Goal: Task Accomplishment & Management: Complete application form

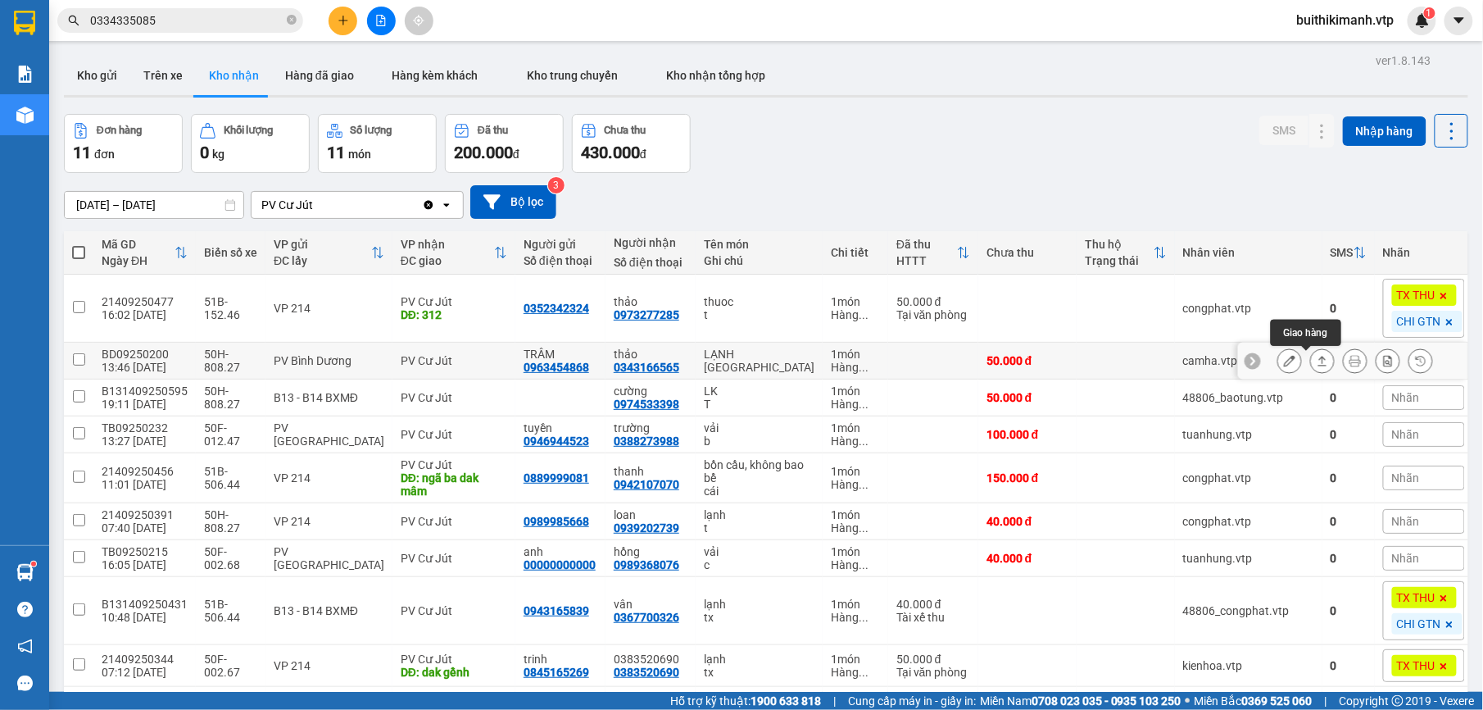
click at [1317, 366] on icon at bounding box center [1322, 360] width 11 height 11
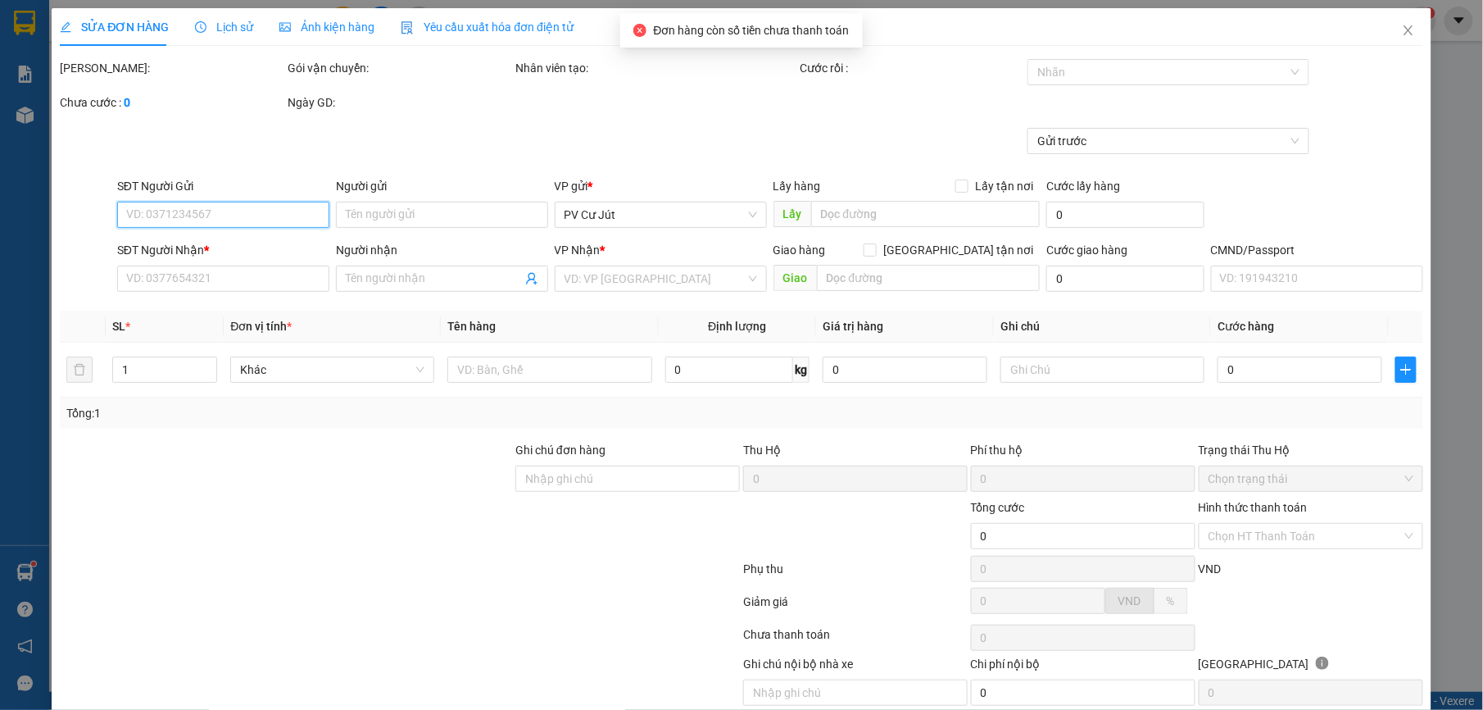
type input "0963454868"
type input "TRÂM"
type input "0343166565"
type input "thảo"
type input "50.000"
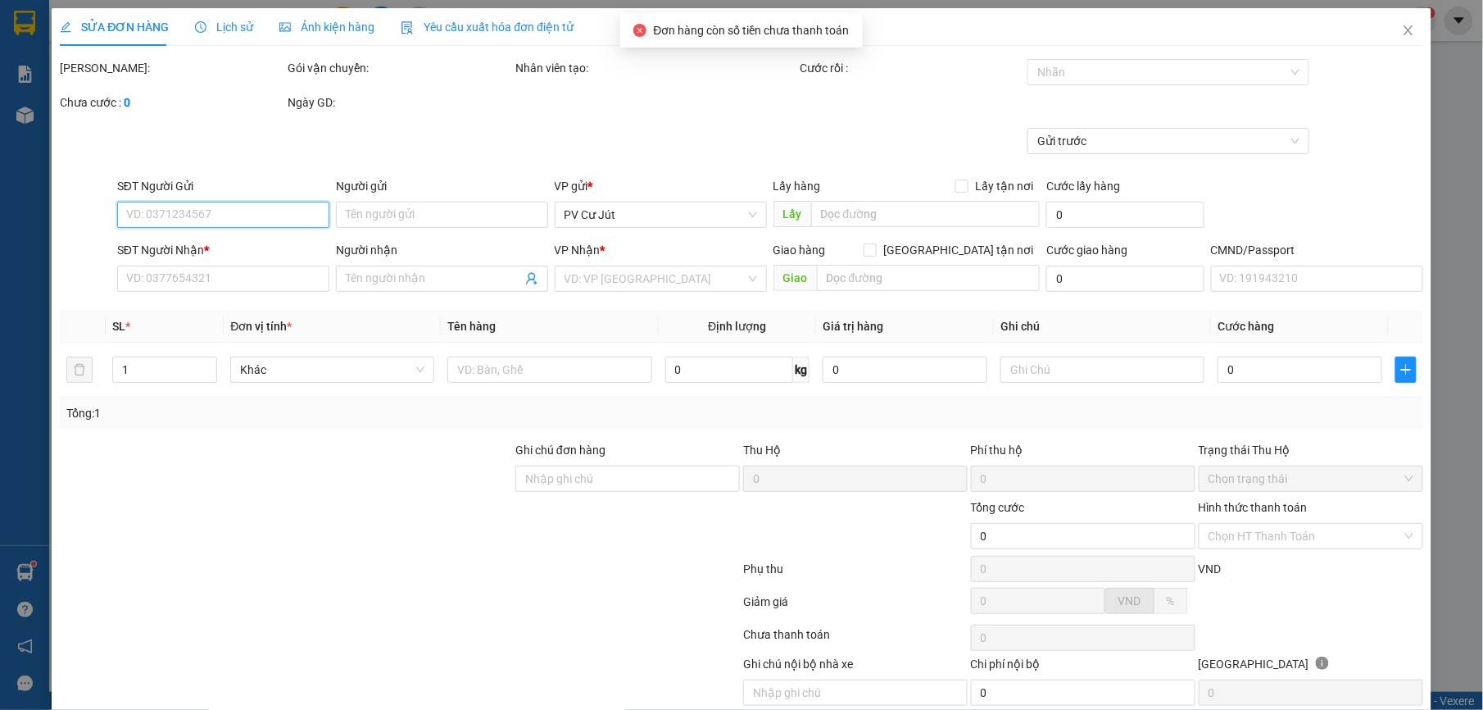
type input "50.000"
type input "2.500"
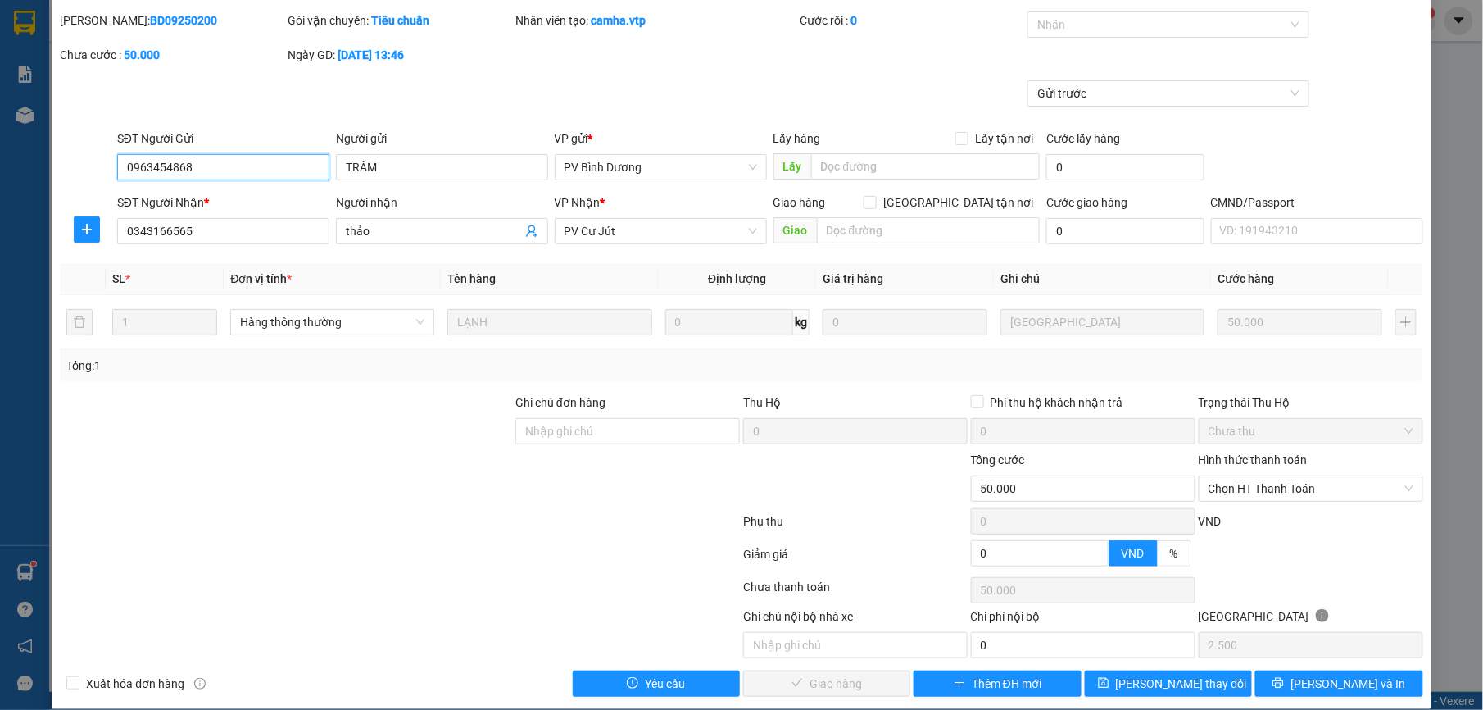
scroll to position [70, 0]
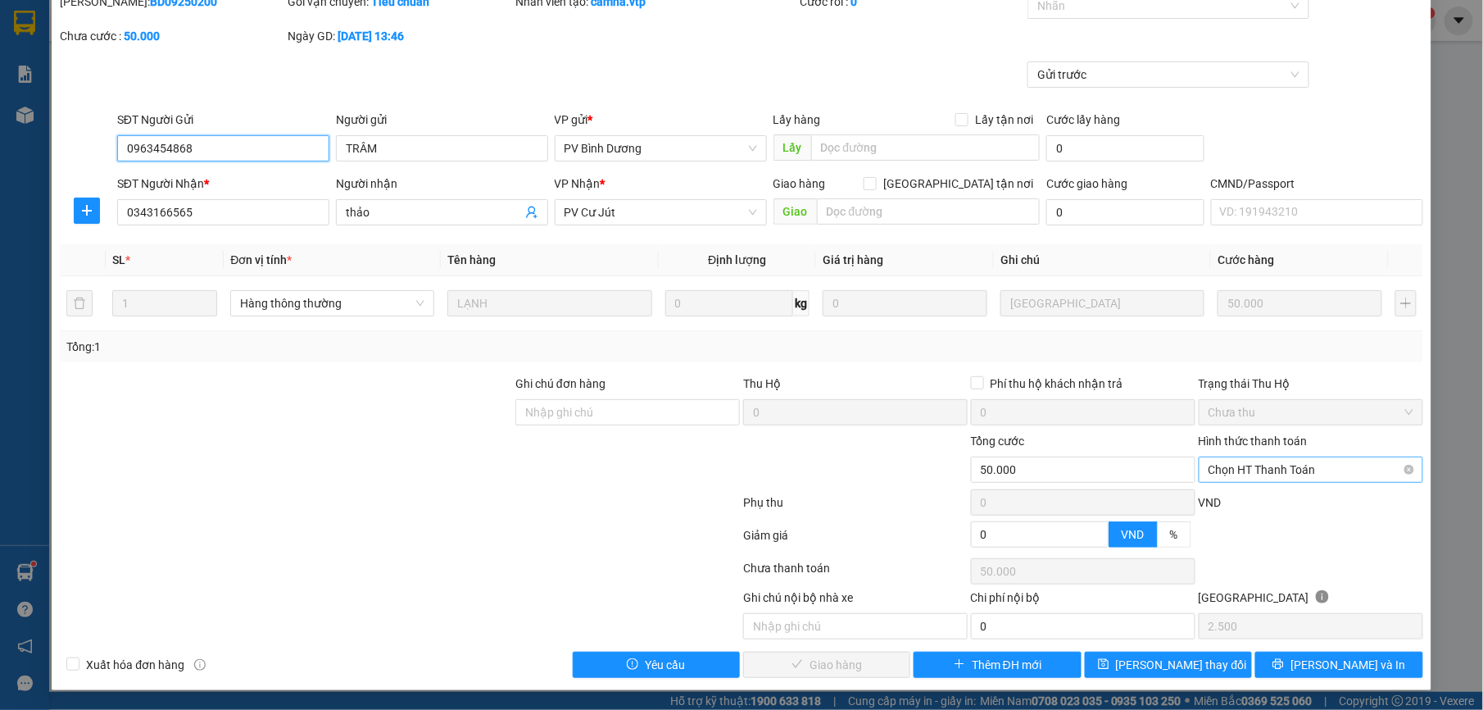
click at [1328, 470] on span "Chọn HT Thanh Toán" at bounding box center [1311, 469] width 205 height 25
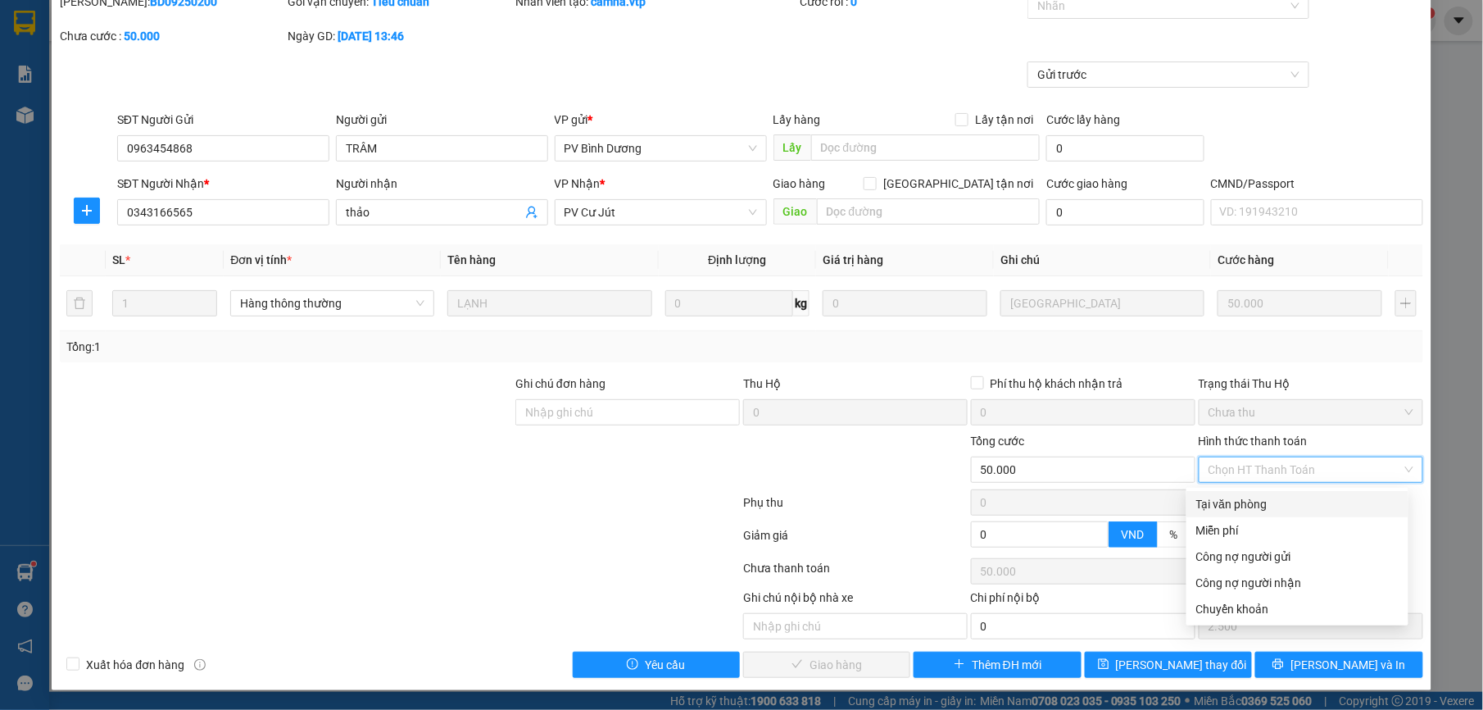
click at [1295, 512] on div "Tại văn phòng" at bounding box center [1297, 504] width 222 height 26
type input "0"
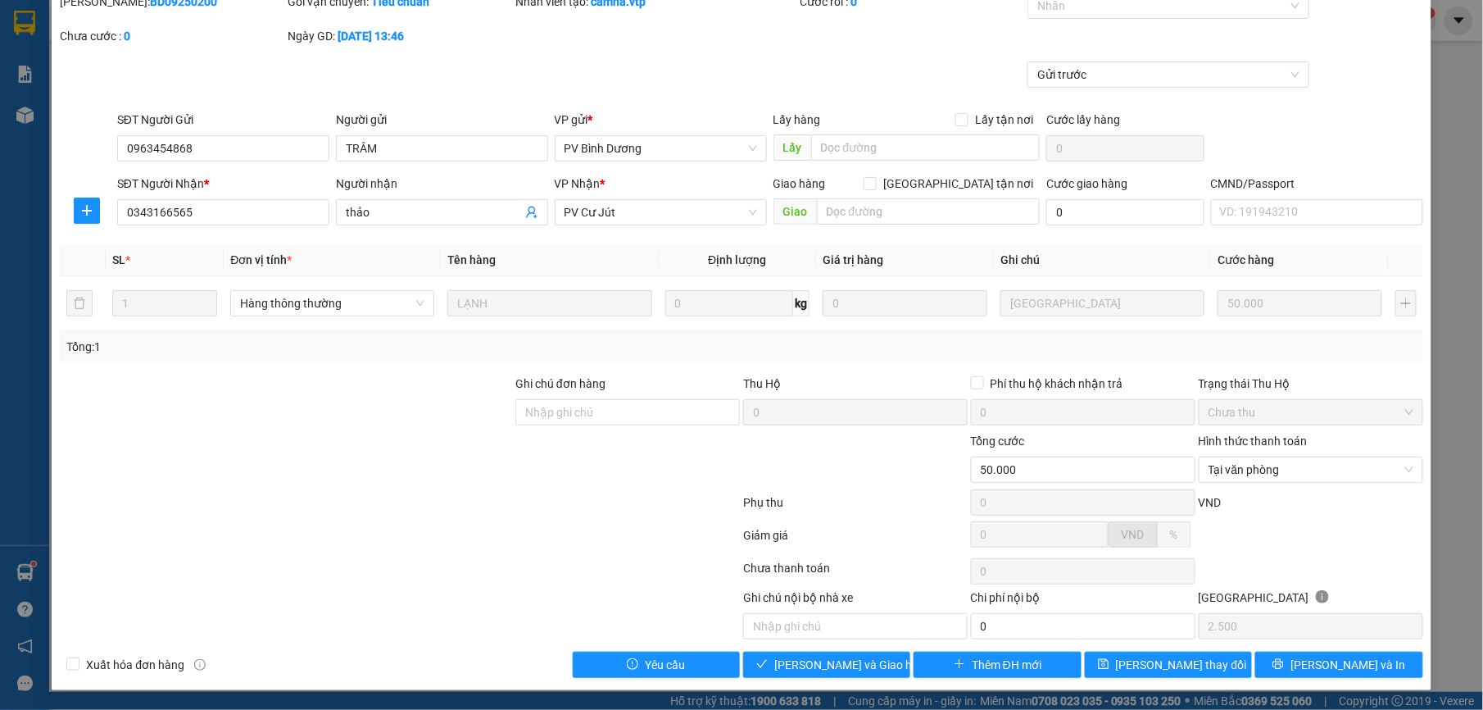
click at [1191, 647] on div "Total Paid Fee 0 Total UnPaid Fee 50.000 Cash Collection Total Fee Mã ĐH: BD092…" at bounding box center [741, 335] width 1363 height 685
click at [1191, 655] on button "[PERSON_NAME] thay đổi" at bounding box center [1168, 664] width 167 height 26
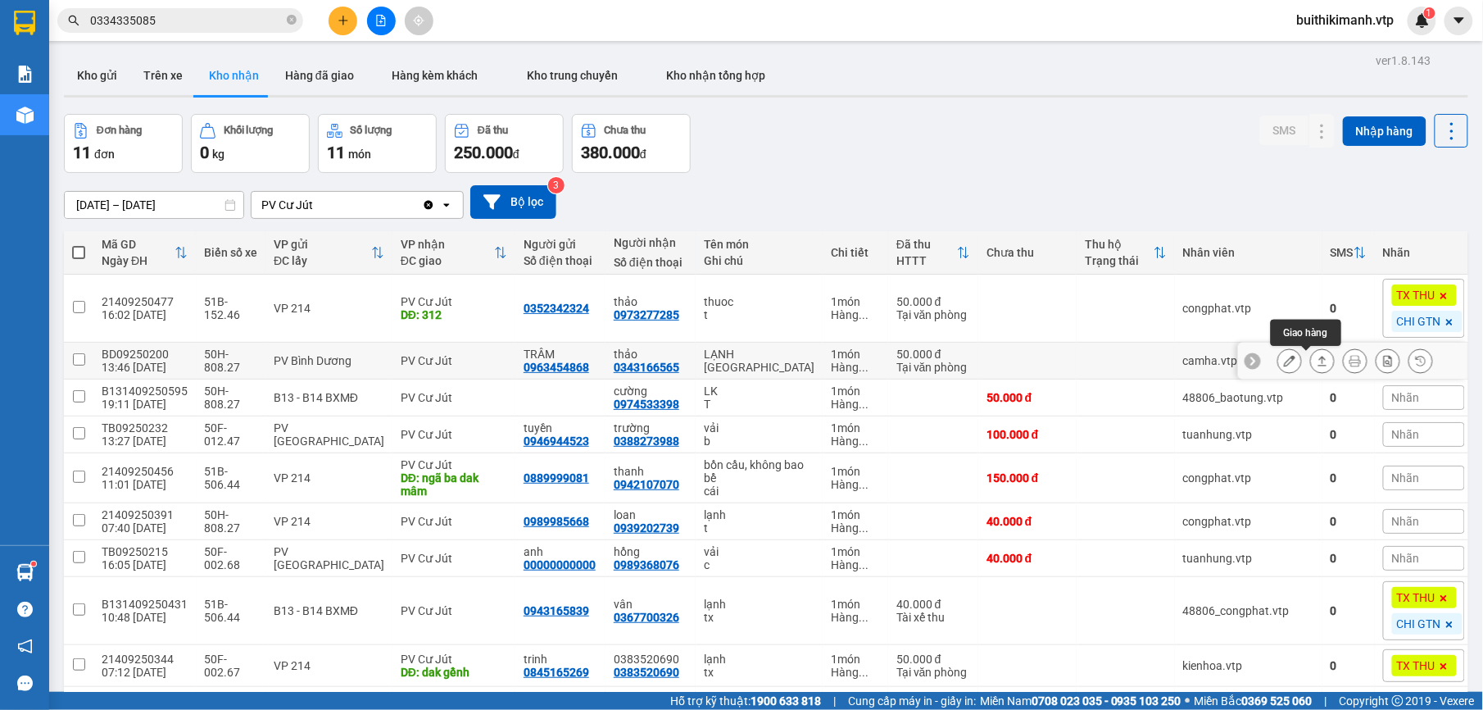
click at [1311, 370] on button at bounding box center [1322, 361] width 23 height 29
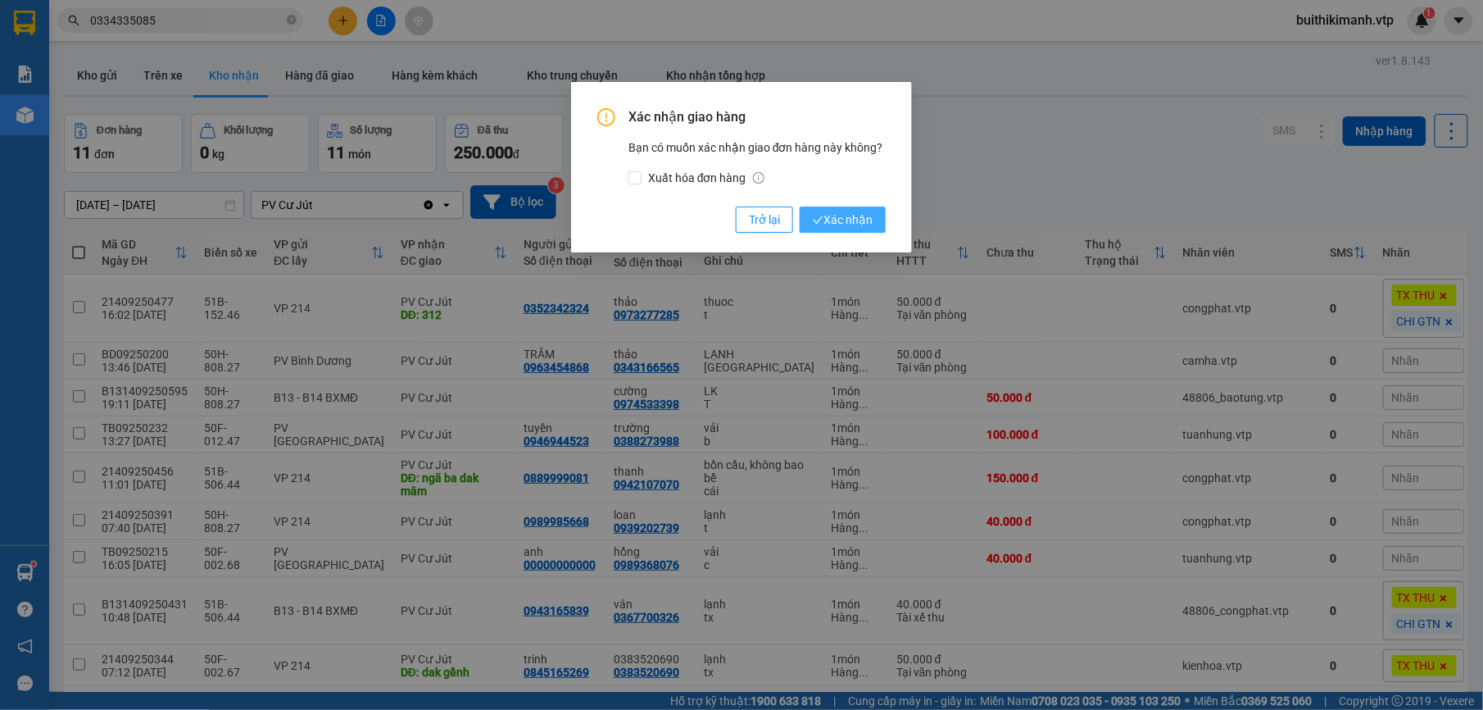
click at [855, 217] on span "Xác nhận" at bounding box center [843, 220] width 60 height 18
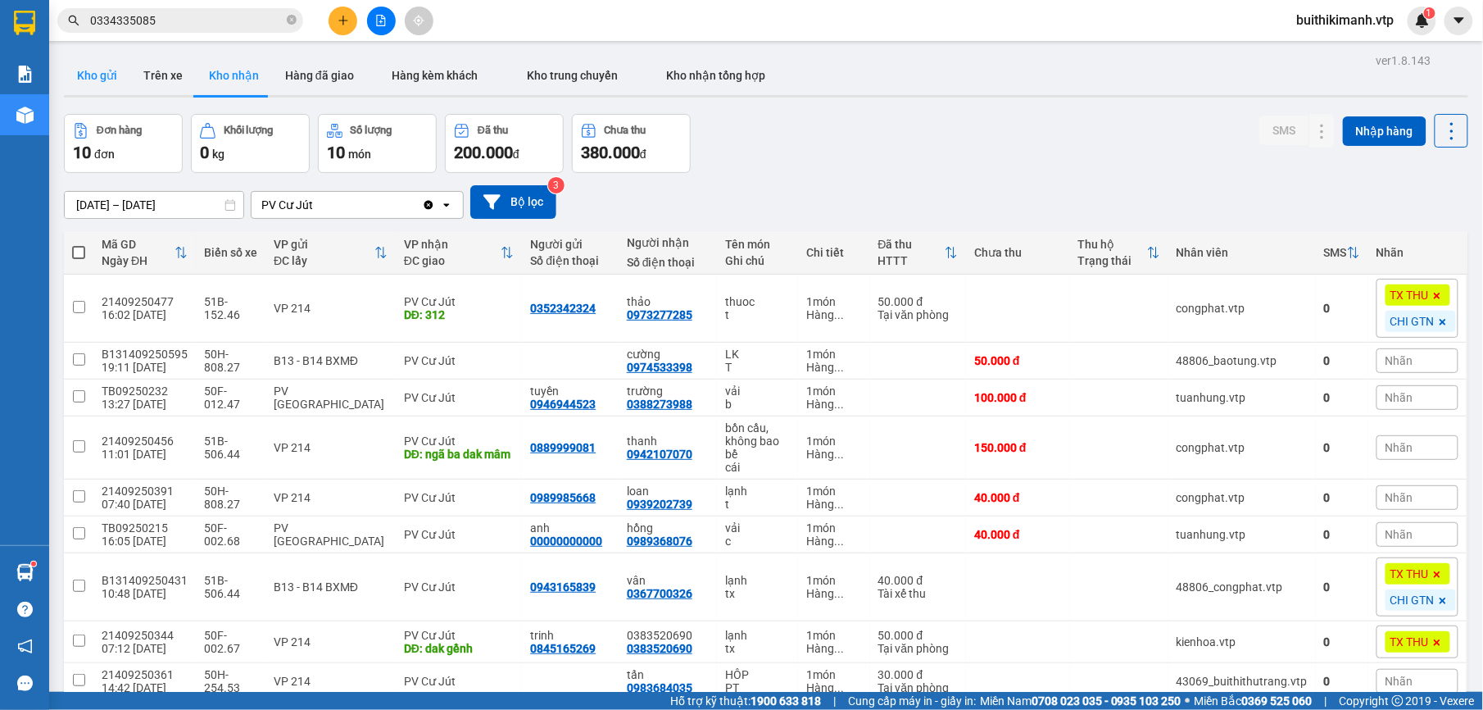
click at [98, 80] on button "Kho gửi" at bounding box center [97, 75] width 66 height 39
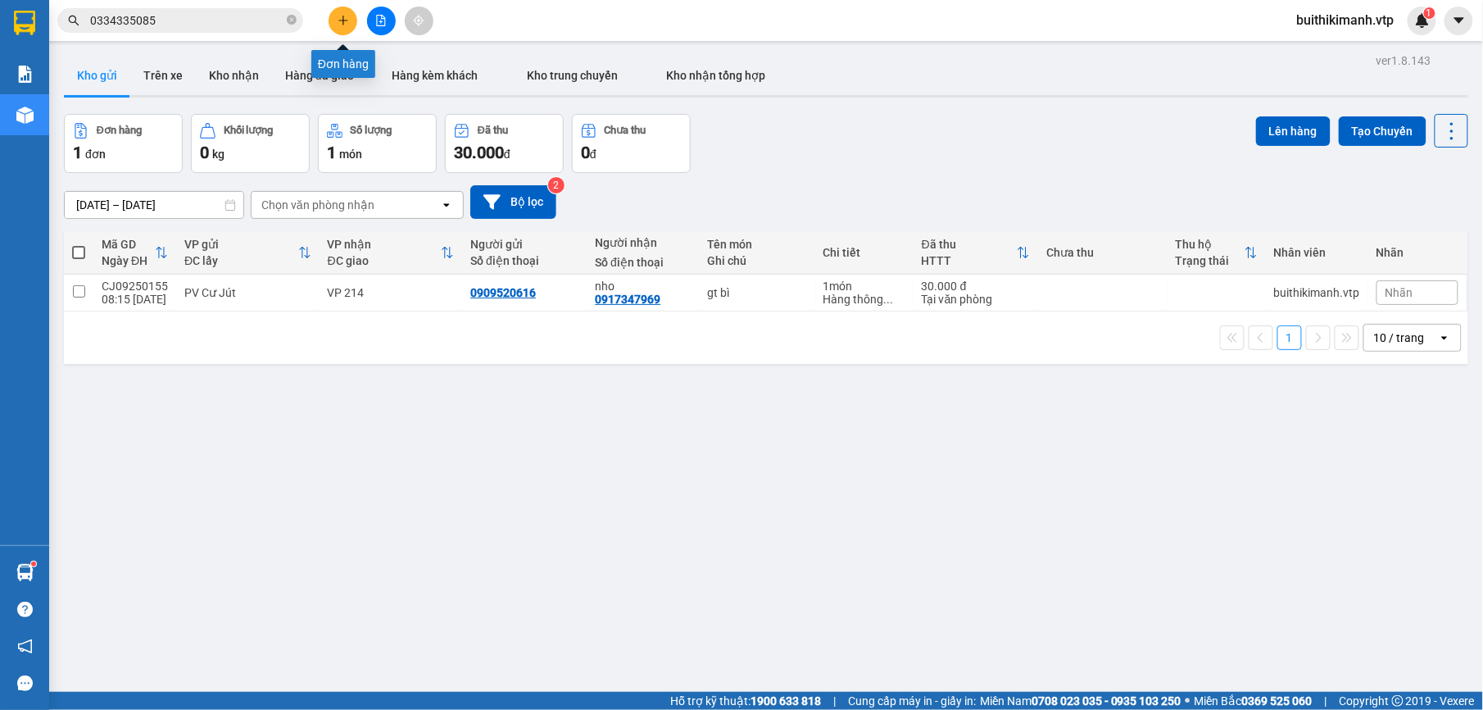
click at [341, 26] on button at bounding box center [343, 21] width 29 height 29
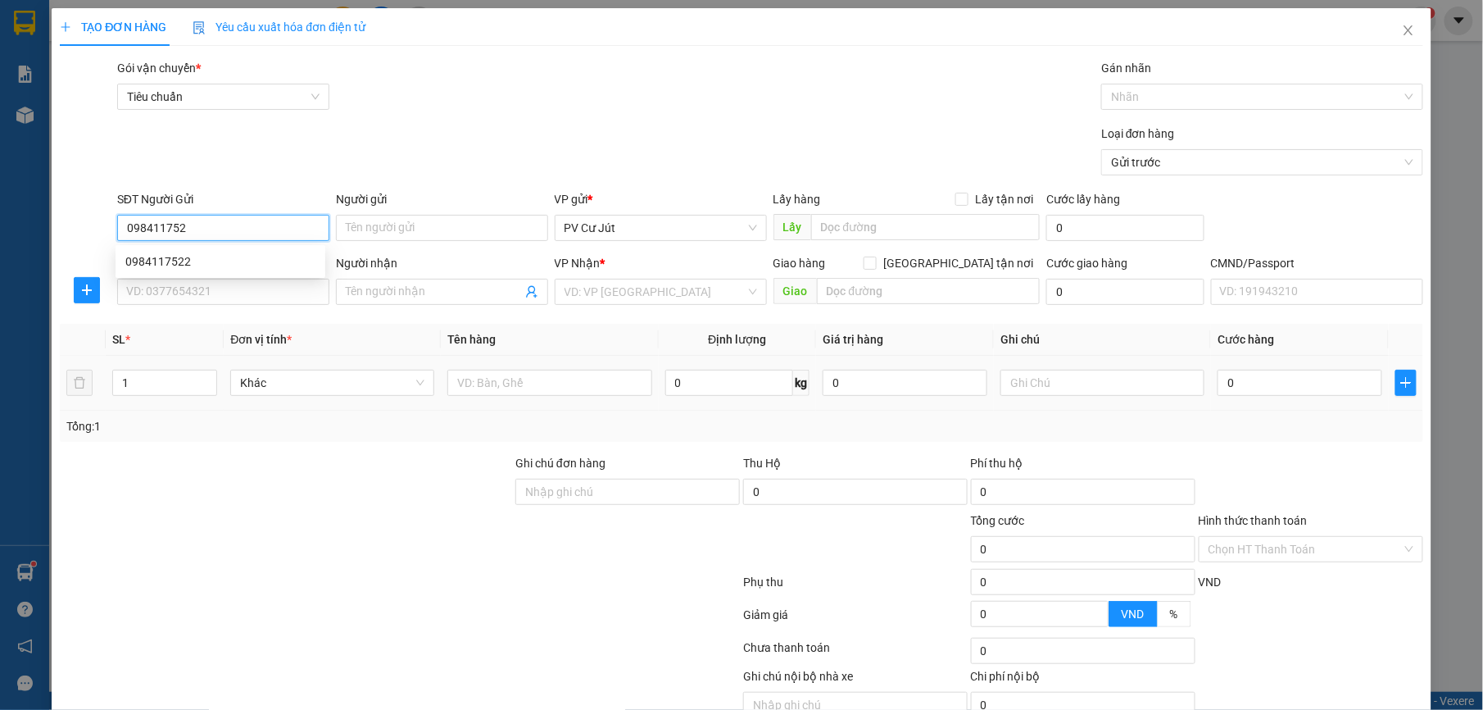
type input "0984117522"
click at [161, 265] on div "0984117522" at bounding box center [220, 261] width 190 height 18
type input "0974320279"
type input "nhàn"
type input "0984117522"
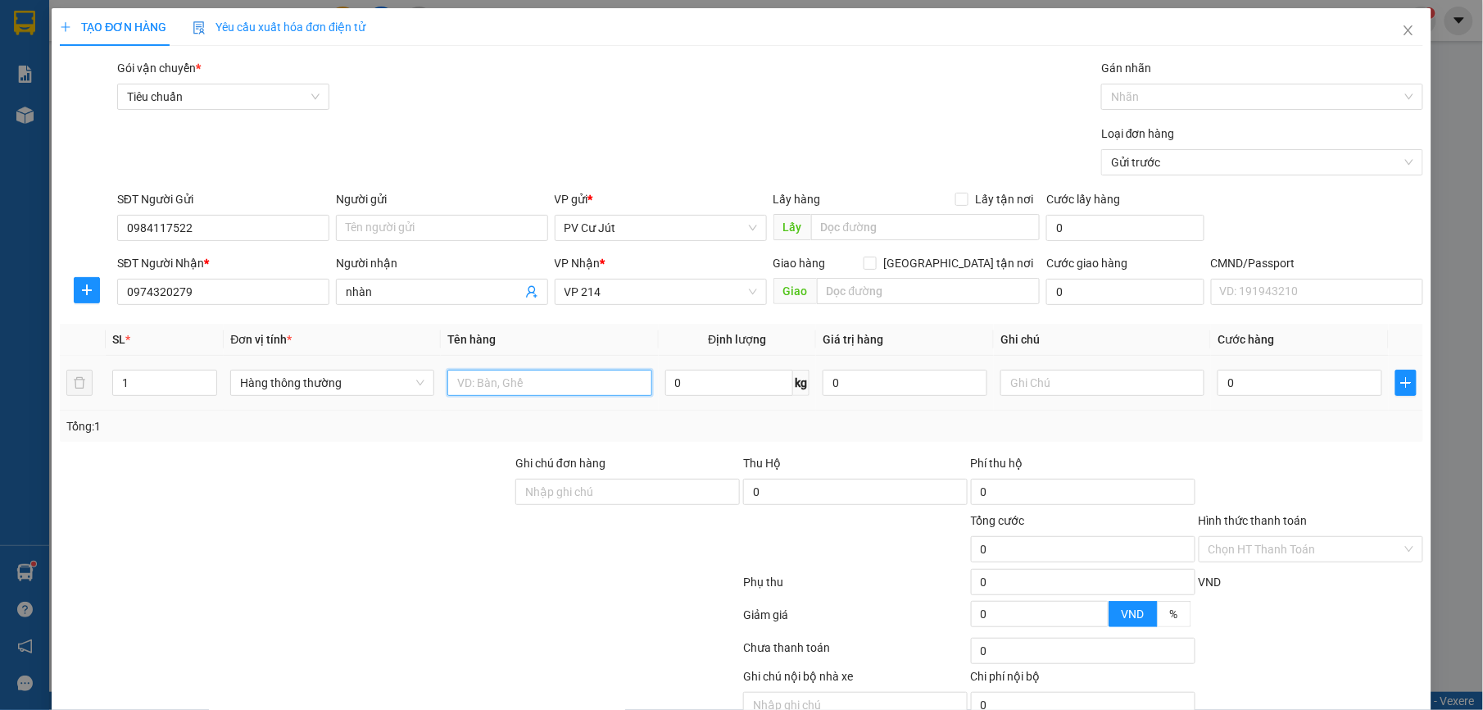
click at [505, 382] on input "text" at bounding box center [549, 383] width 204 height 26
type input "d"
type input "đ"
type input "gạo"
click at [1259, 387] on input "0" at bounding box center [1300, 383] width 165 height 26
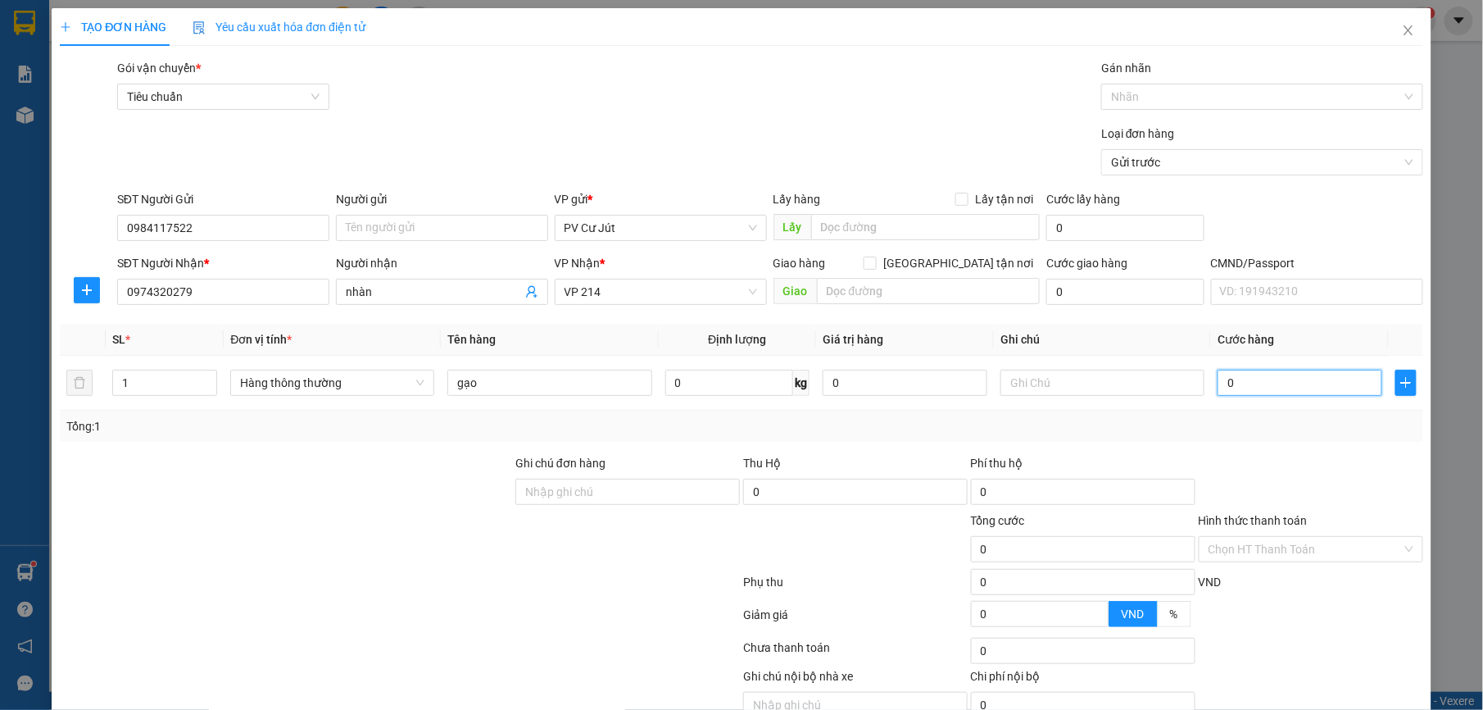
type input "5"
type input "50"
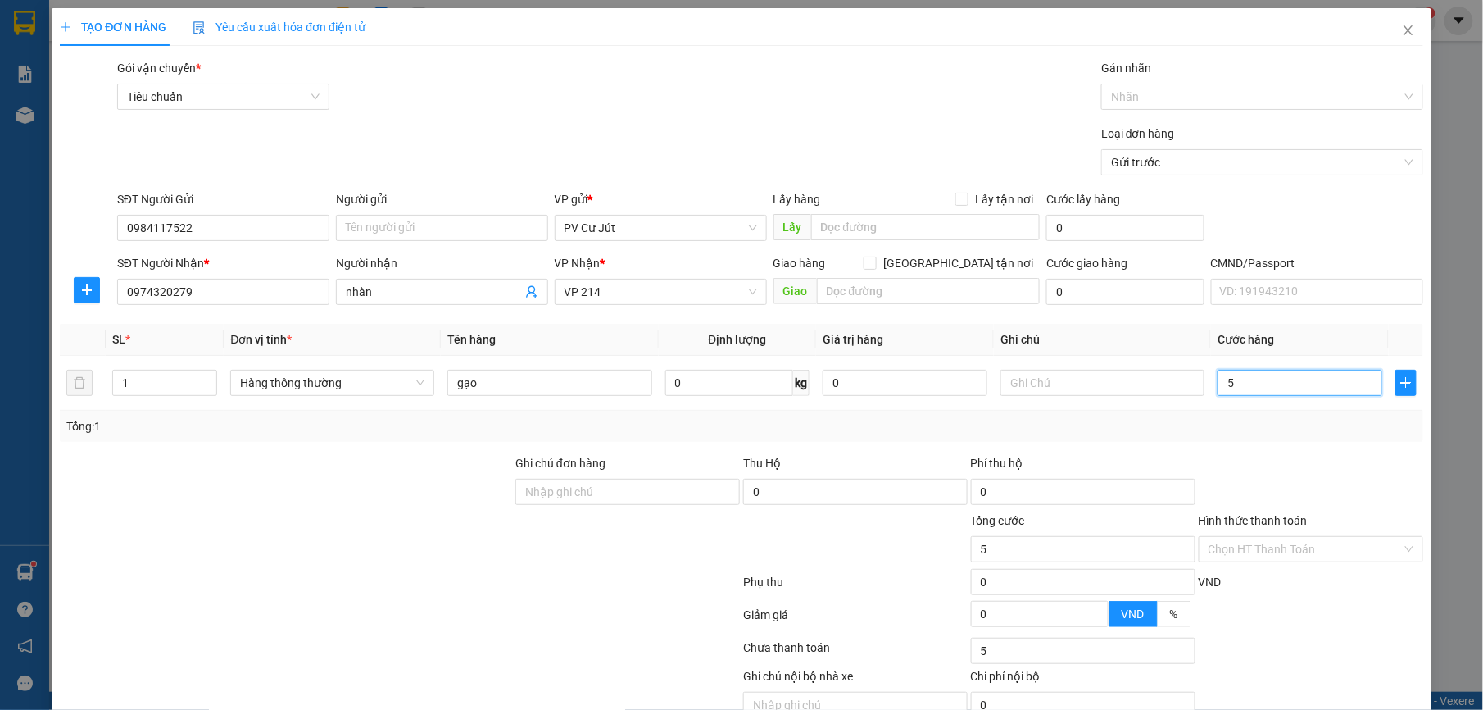
type input "50"
type input "500"
type input "5.000"
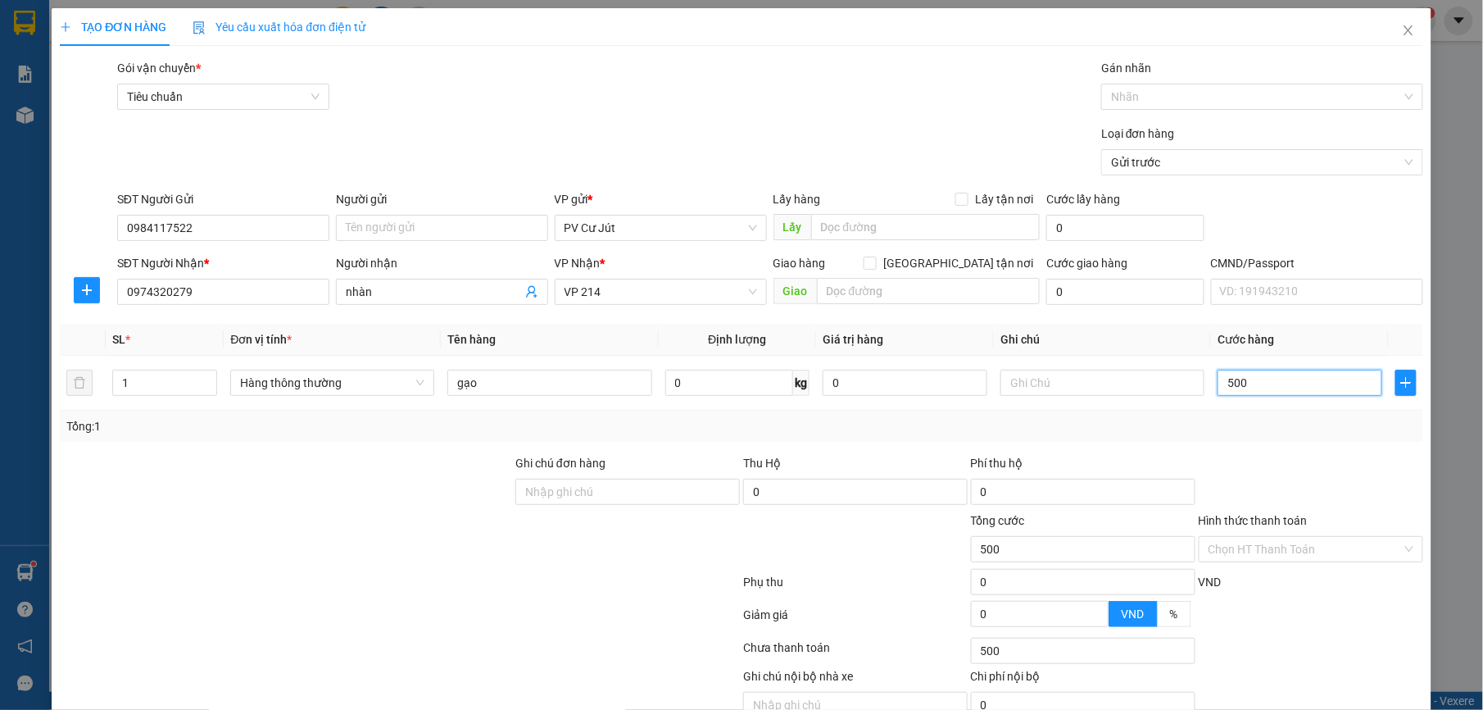
type input "5.000"
type input "50.000"
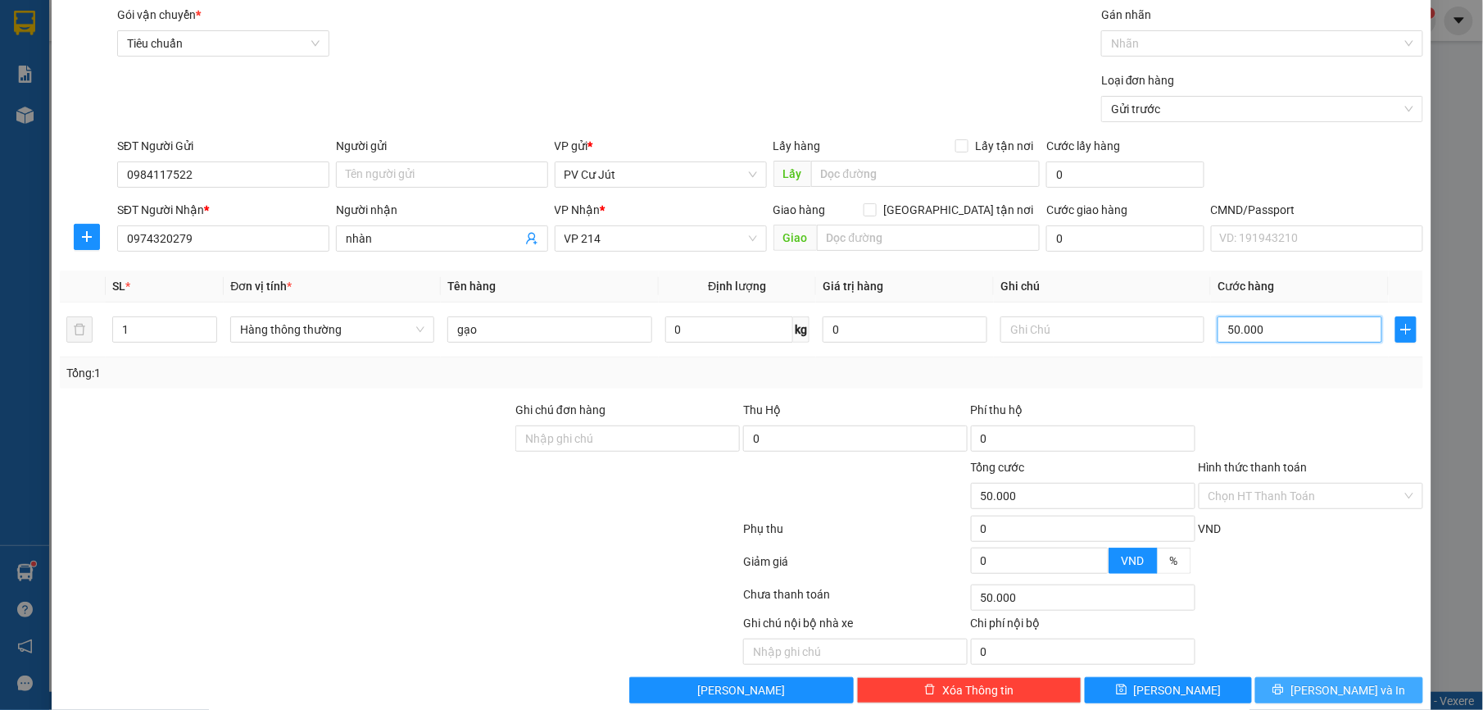
scroll to position [83, 0]
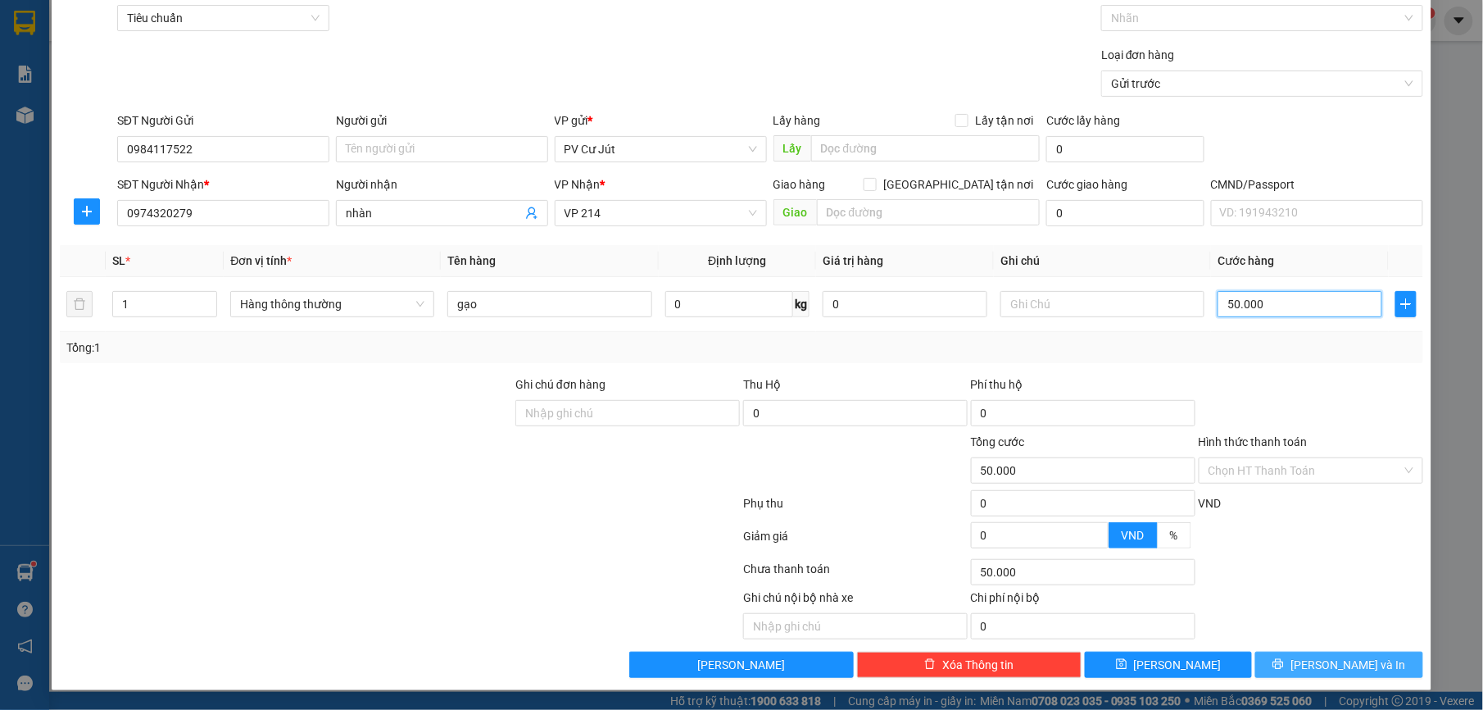
type input "50.000"
click at [1354, 656] on span "[PERSON_NAME] và In" at bounding box center [1347, 664] width 115 height 18
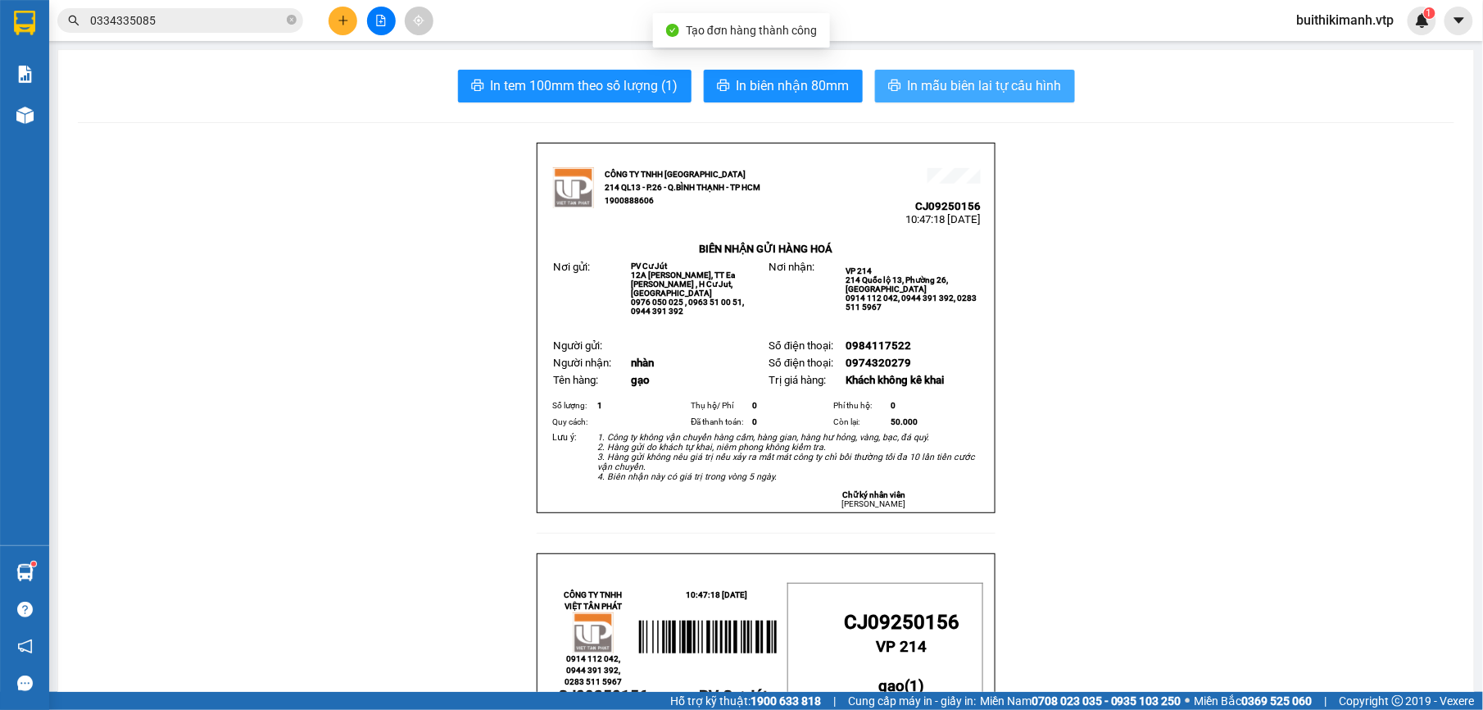
click at [1011, 90] on span "In mẫu biên lai tự cấu hình" at bounding box center [985, 85] width 154 height 20
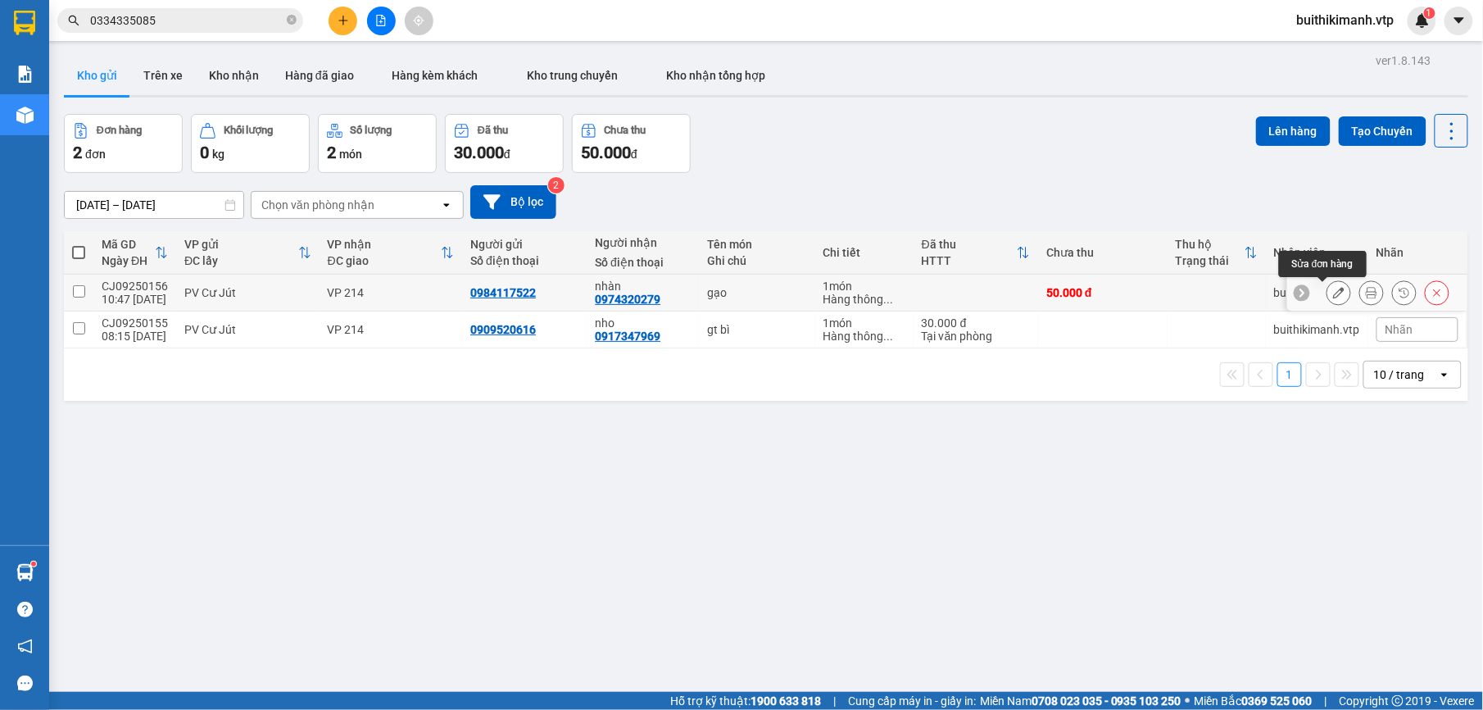
click at [1333, 293] on icon at bounding box center [1338, 292] width 11 height 11
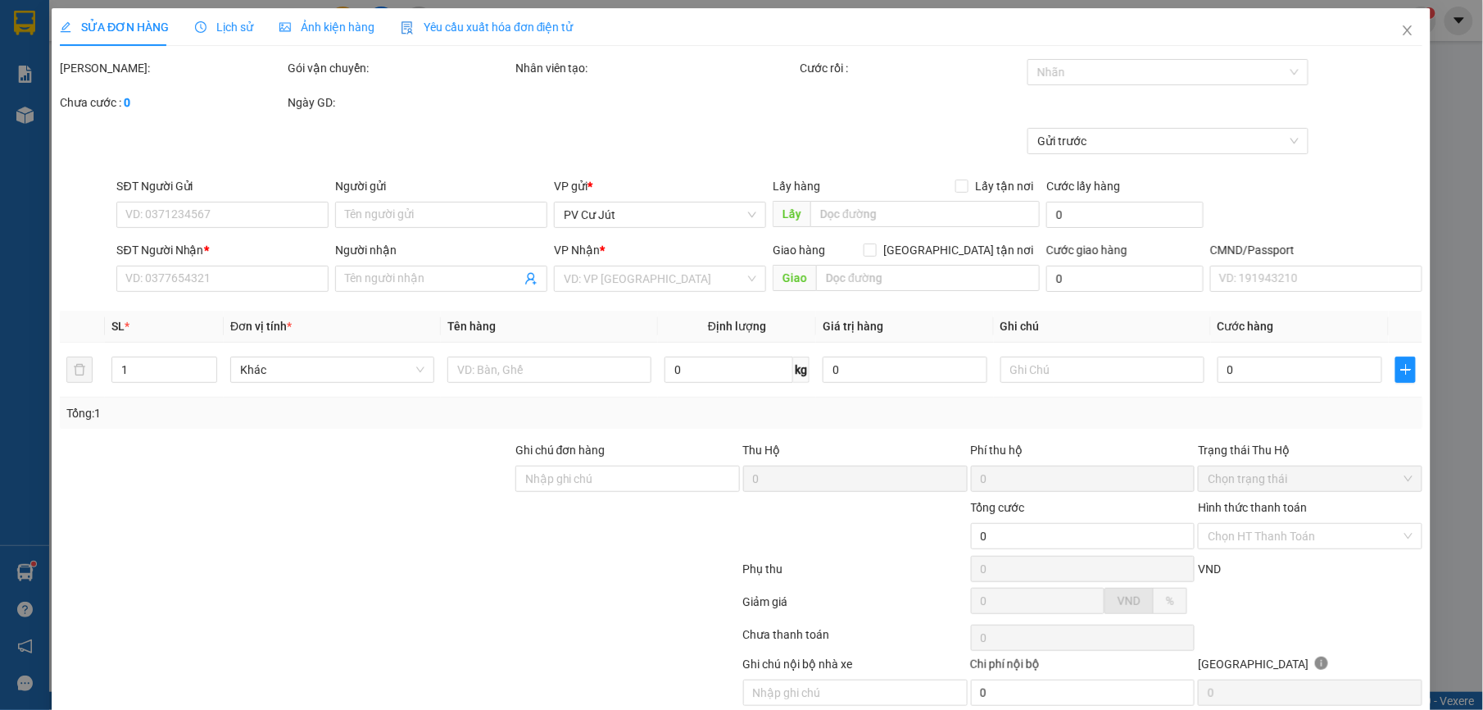
type input "0984117522"
type input "0974320279"
type input "nhàn"
type input "50.000"
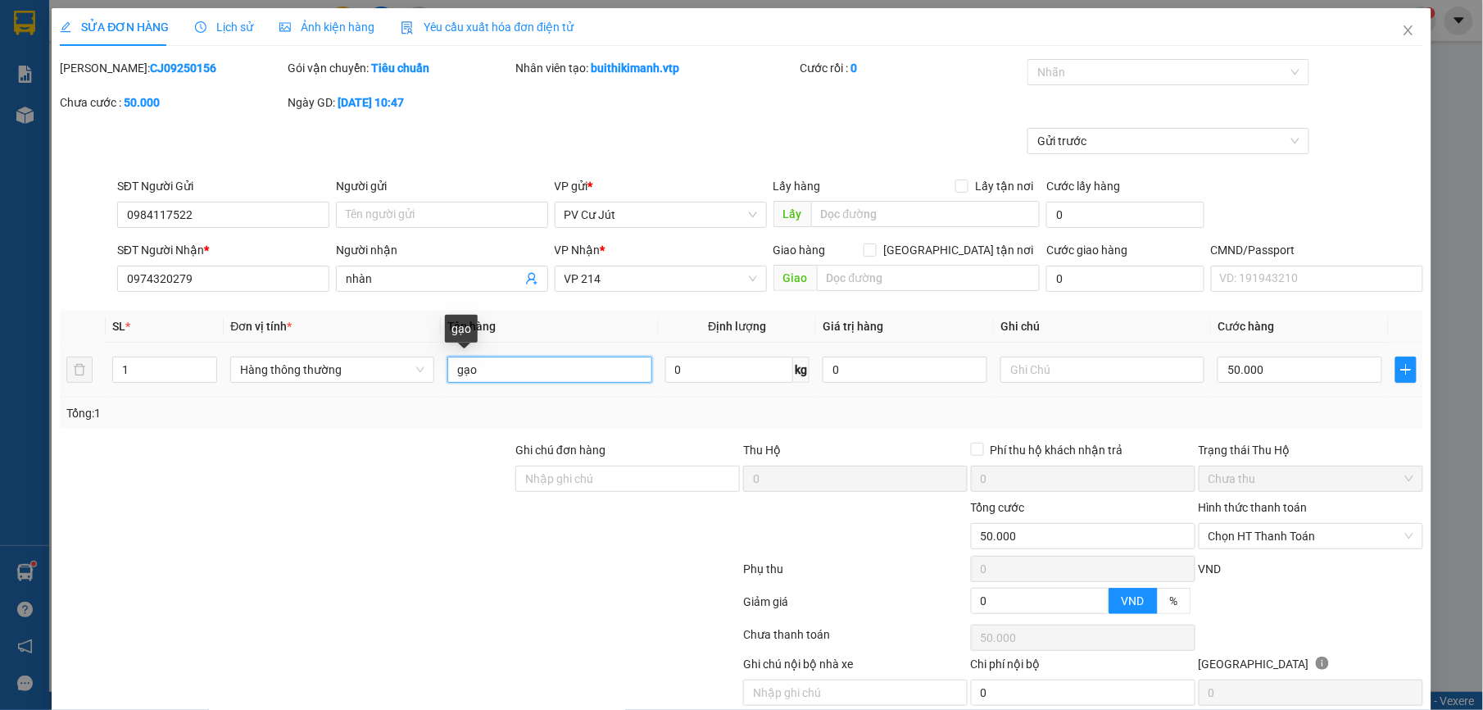
click at [541, 364] on input "gạo" at bounding box center [549, 369] width 204 height 26
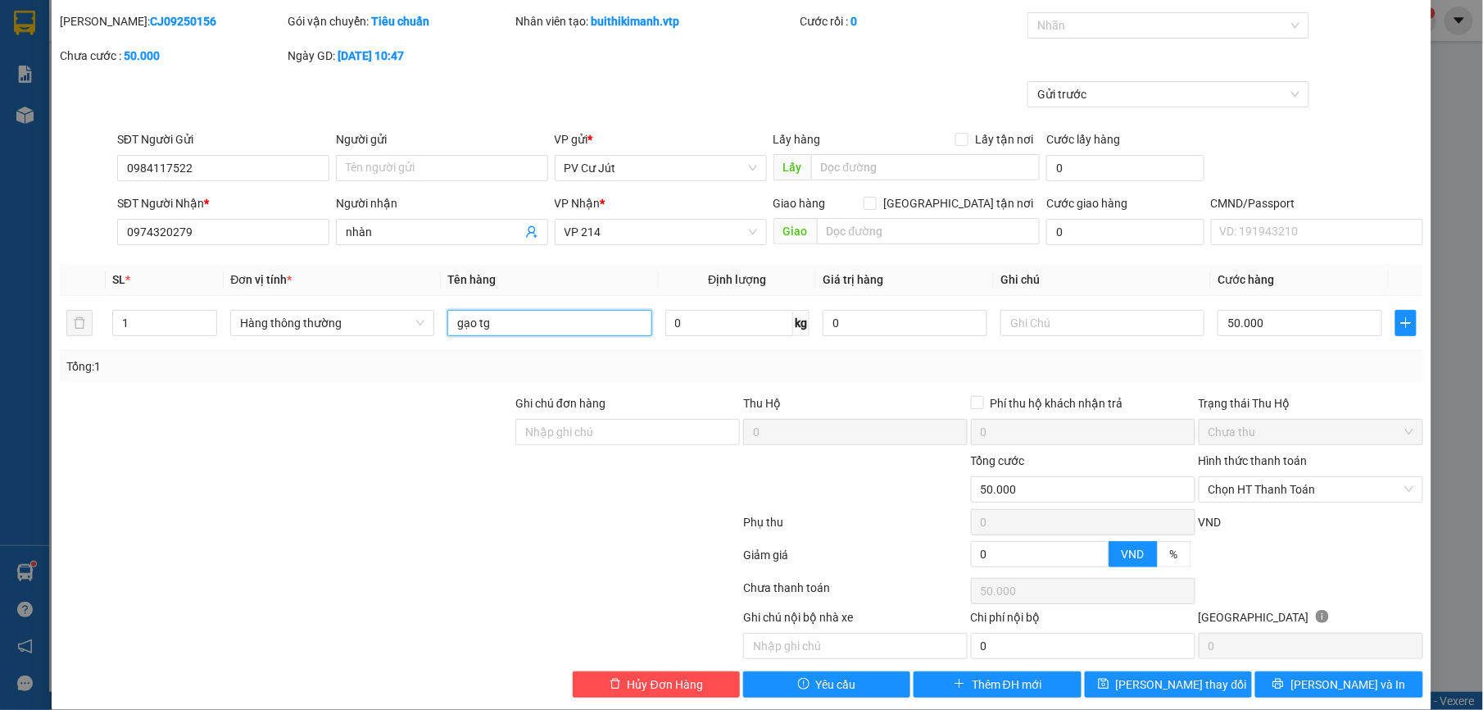
scroll to position [70, 0]
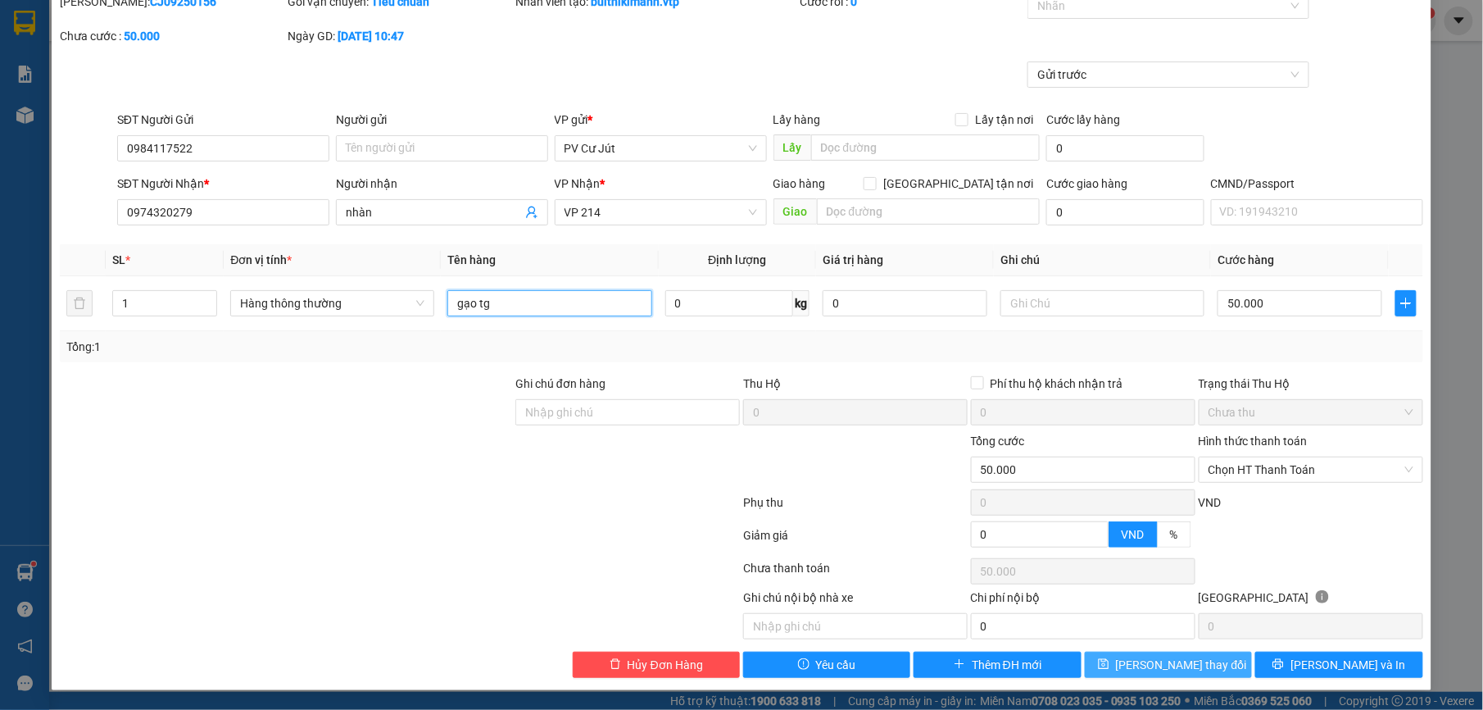
type input "gạo tg"
click at [1170, 660] on span "[PERSON_NAME] thay đổi" at bounding box center [1181, 664] width 131 height 18
